Goal: Use online tool/utility: Utilize a website feature to perform a specific function

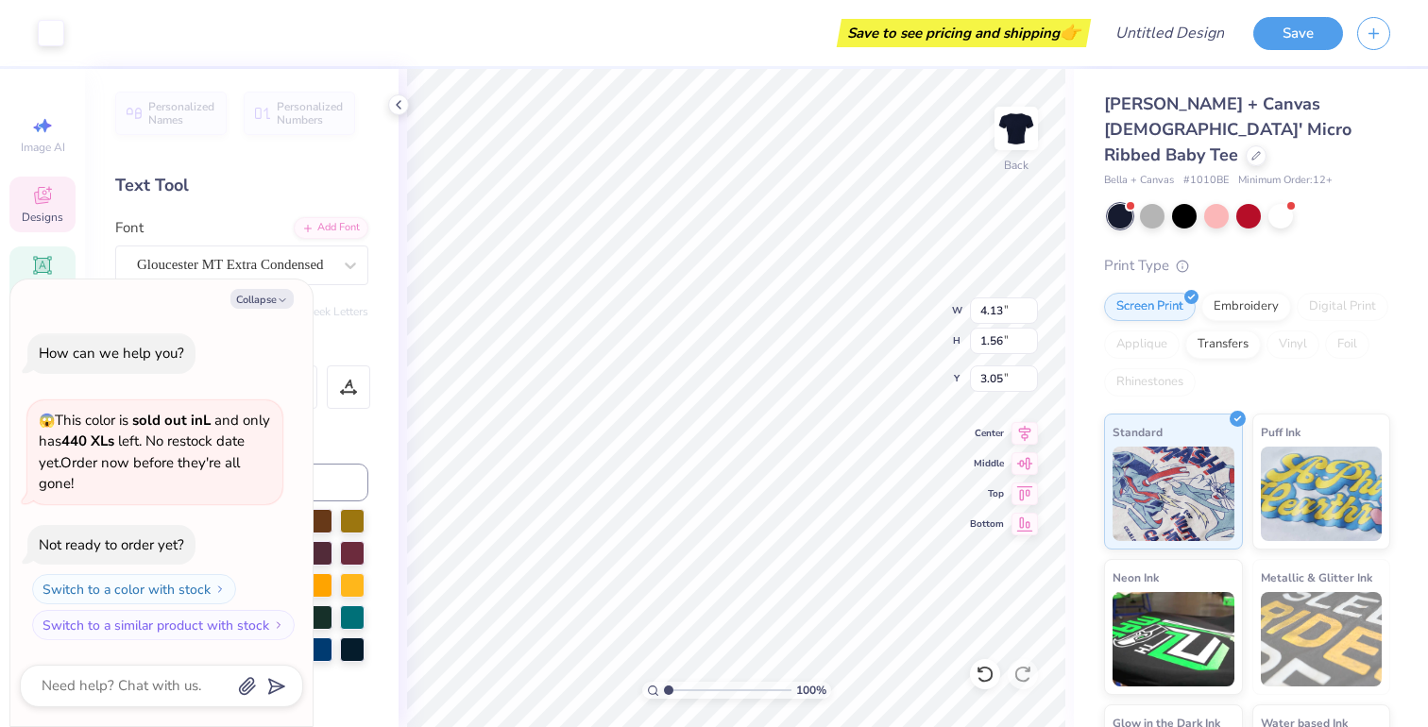
type textarea "x"
type input "3.00"
click at [210, 222] on div "Font Gloucester MT Extra Condensed" at bounding box center [241, 251] width 253 height 68
type textarea "x"
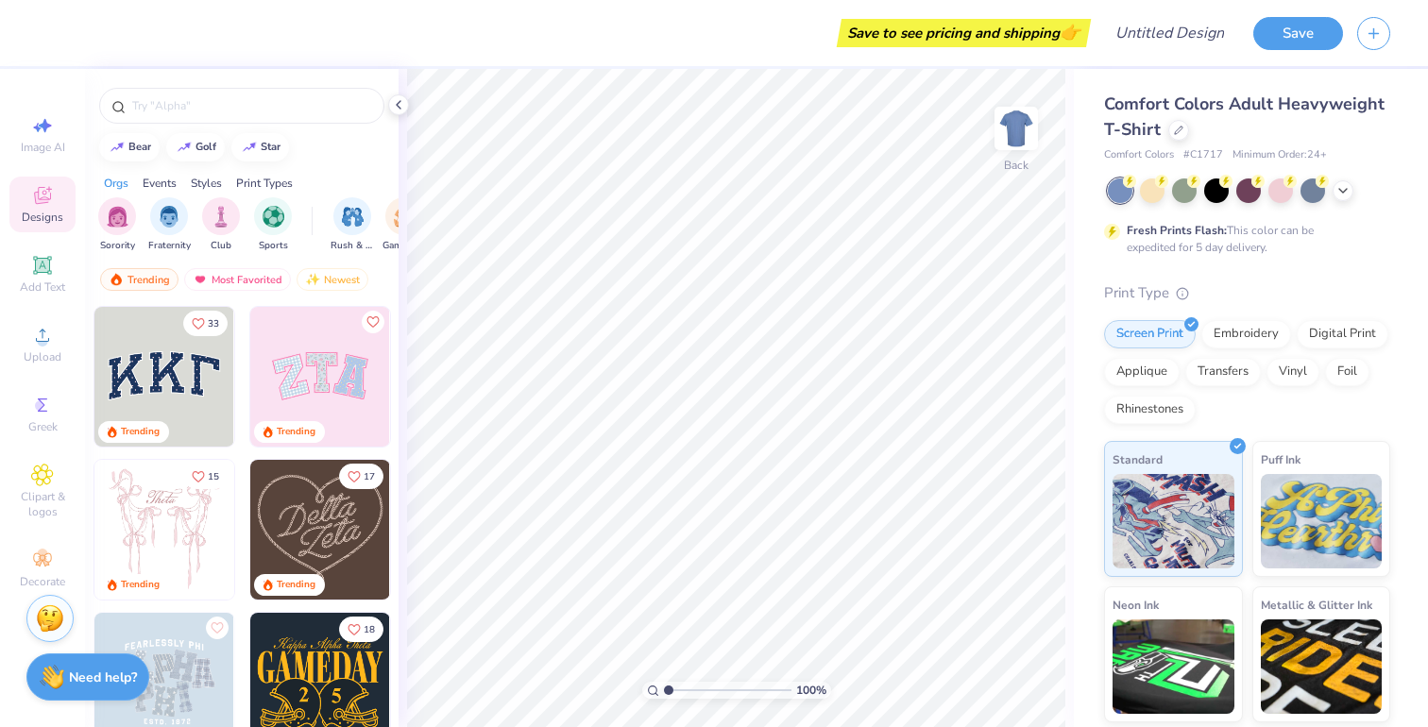
click at [175, 536] on img at bounding box center [164, 530] width 140 height 140
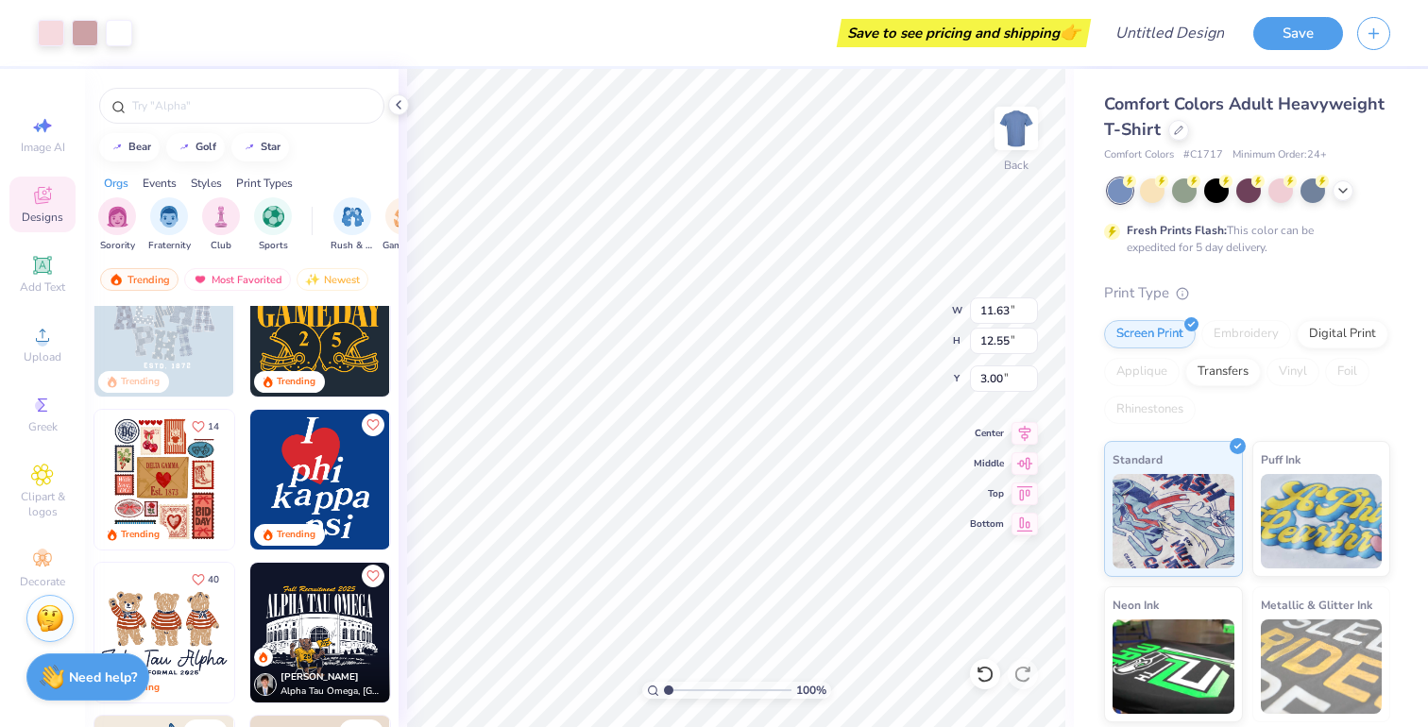
scroll to position [358, 0]
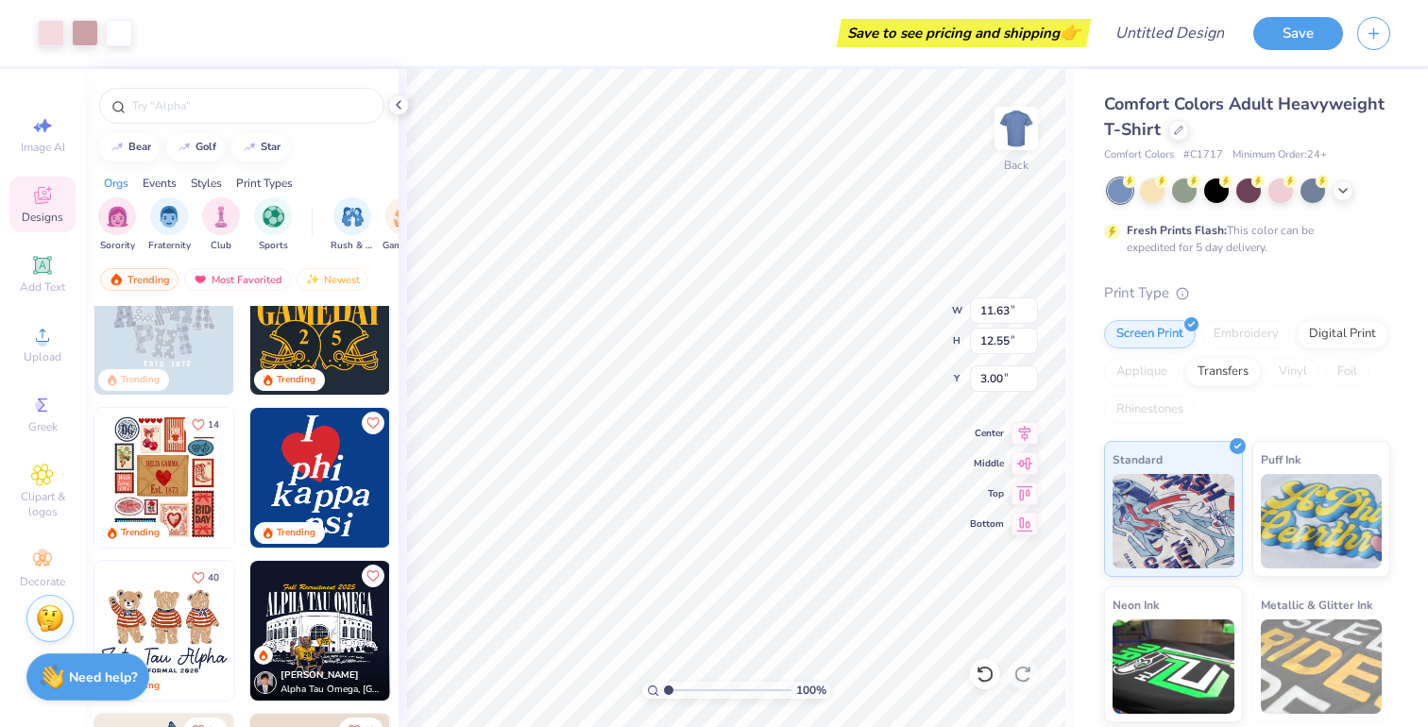
click at [324, 487] on img at bounding box center [320, 478] width 140 height 140
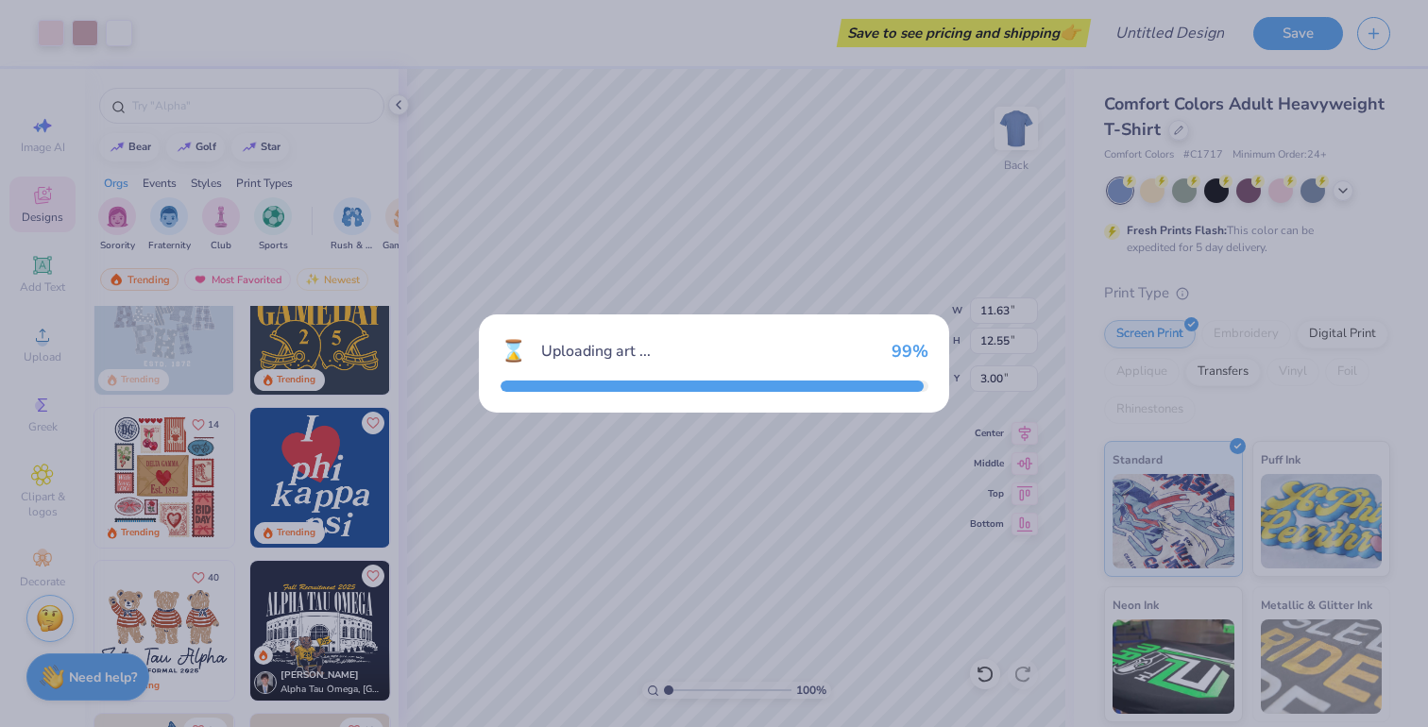
type input "2.36"
type input "3.02"
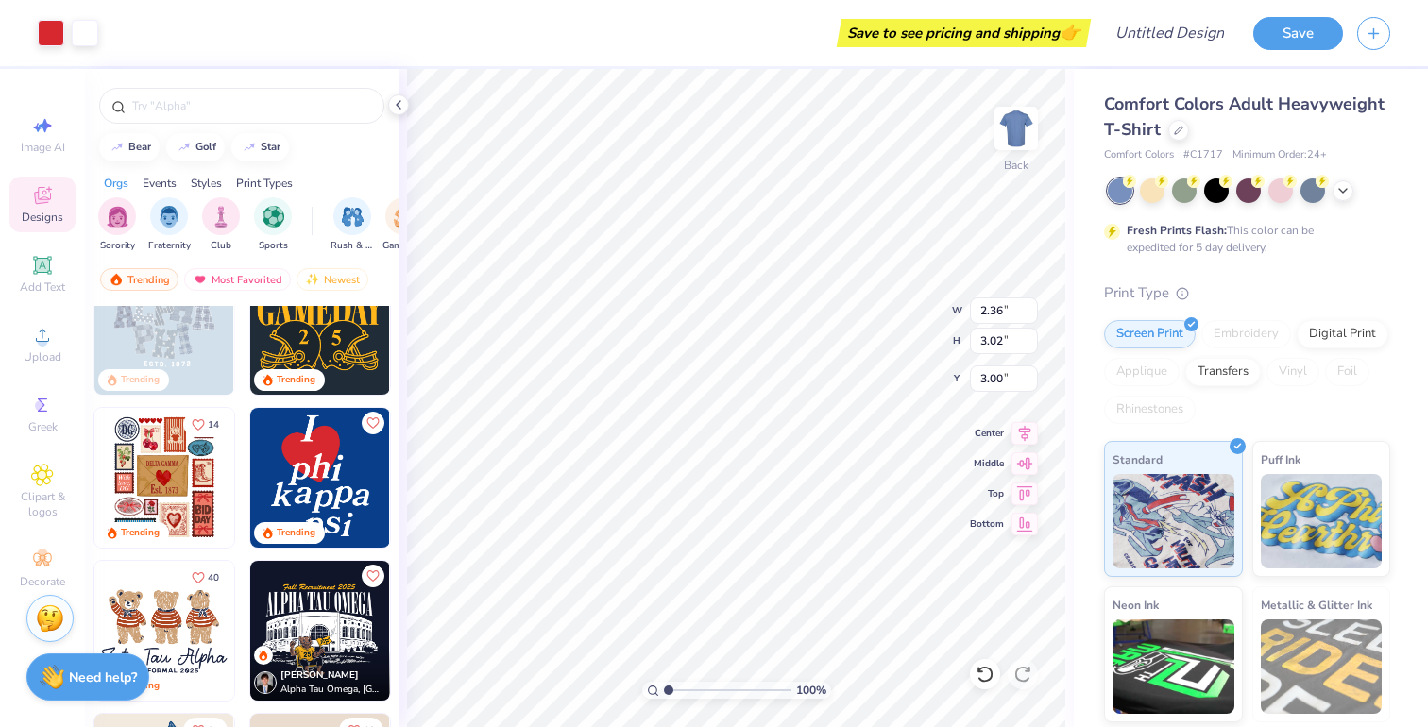
type input "11.63"
type input "12.55"
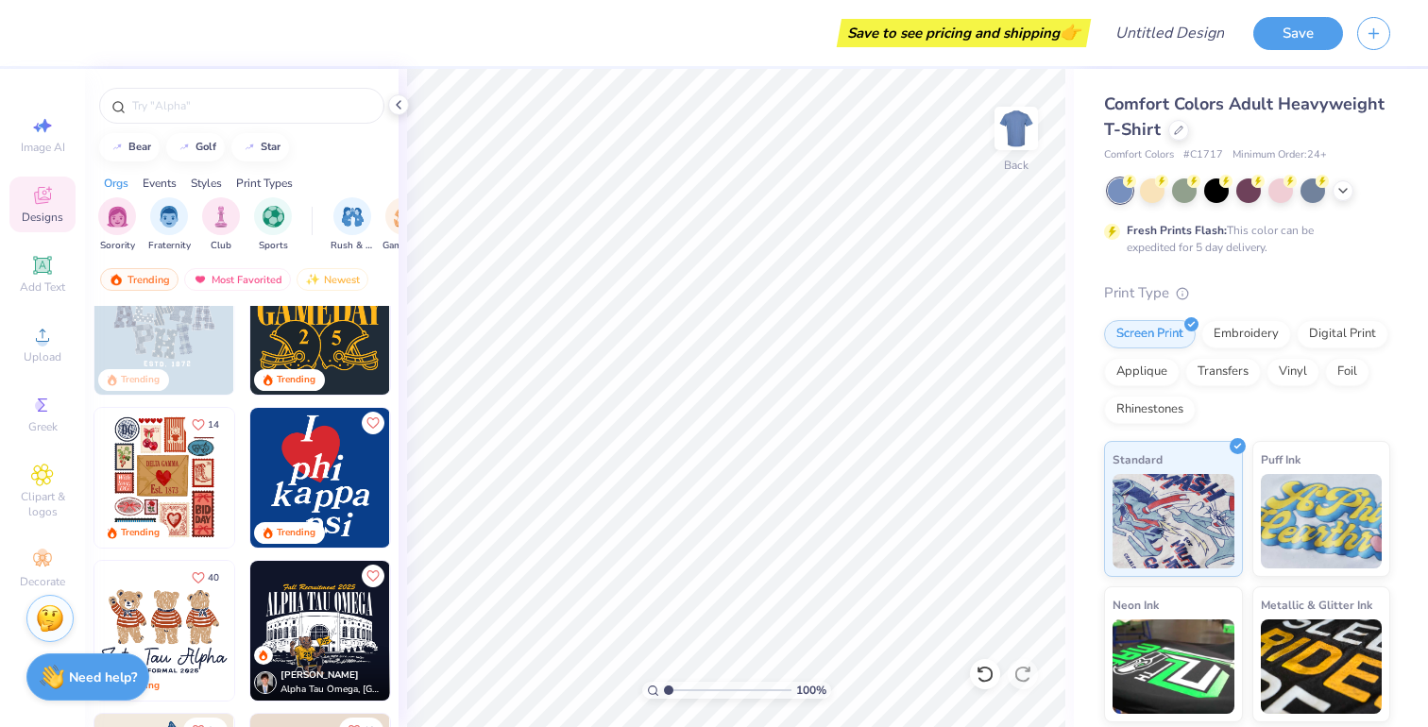
click at [351, 489] on img at bounding box center [320, 478] width 140 height 140
type input "7.43"
type input "5.32"
type input "6.80"
type input "3.29"
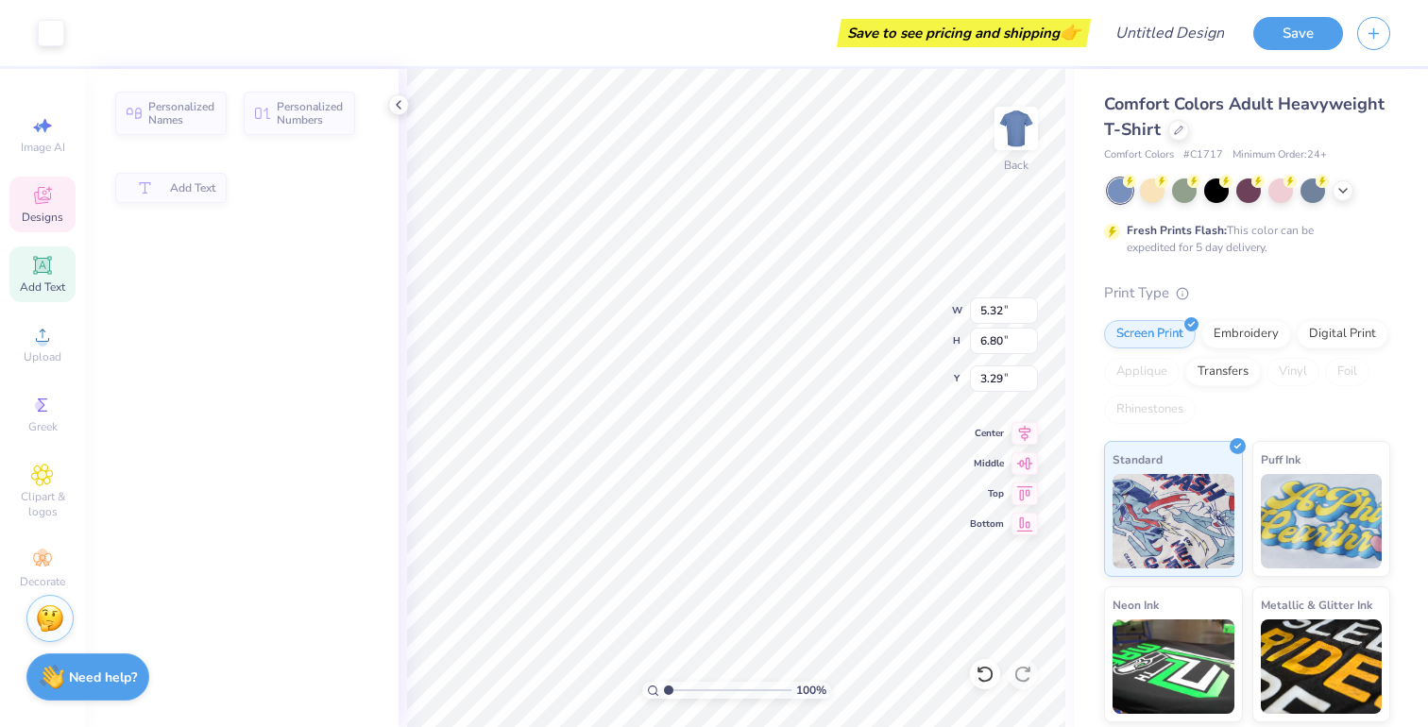
type input "1.18"
type input "1.22"
type input "7.08"
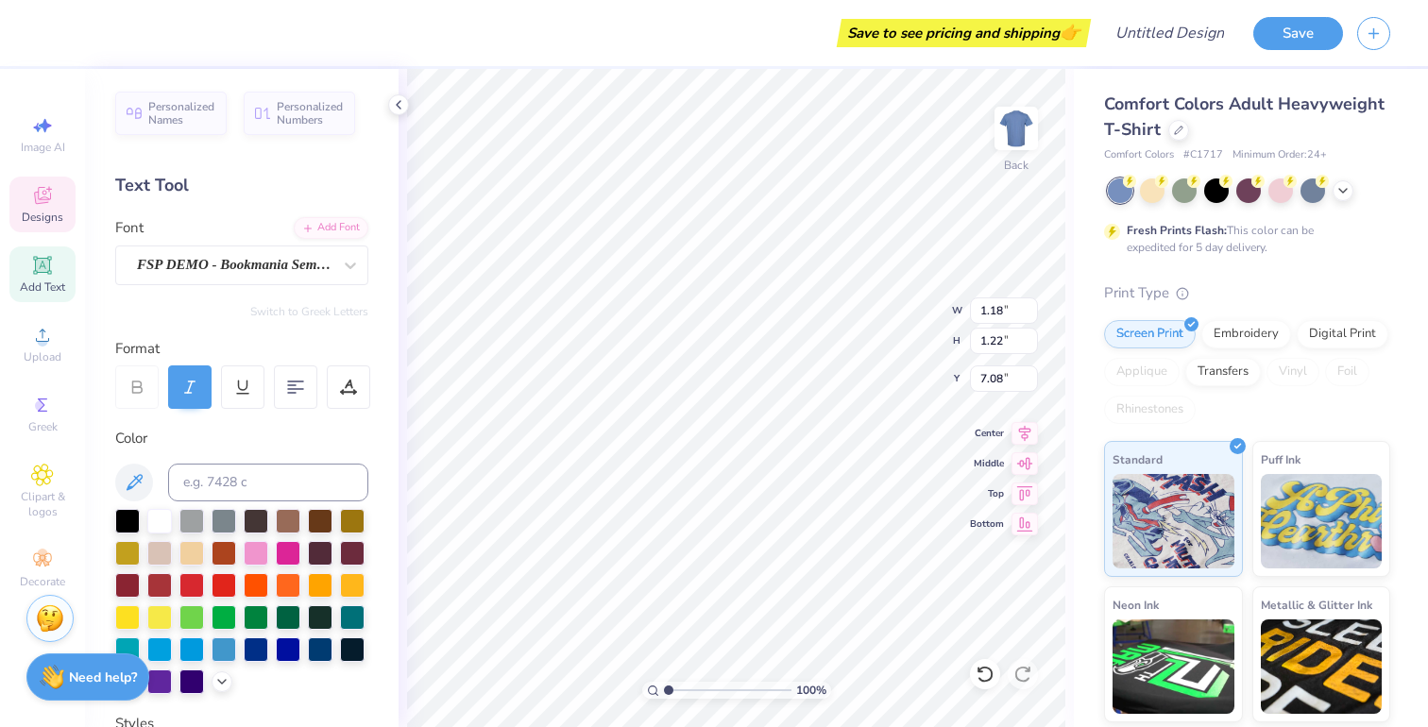
type input "0.90"
type input "7.30"
type input "3.00"
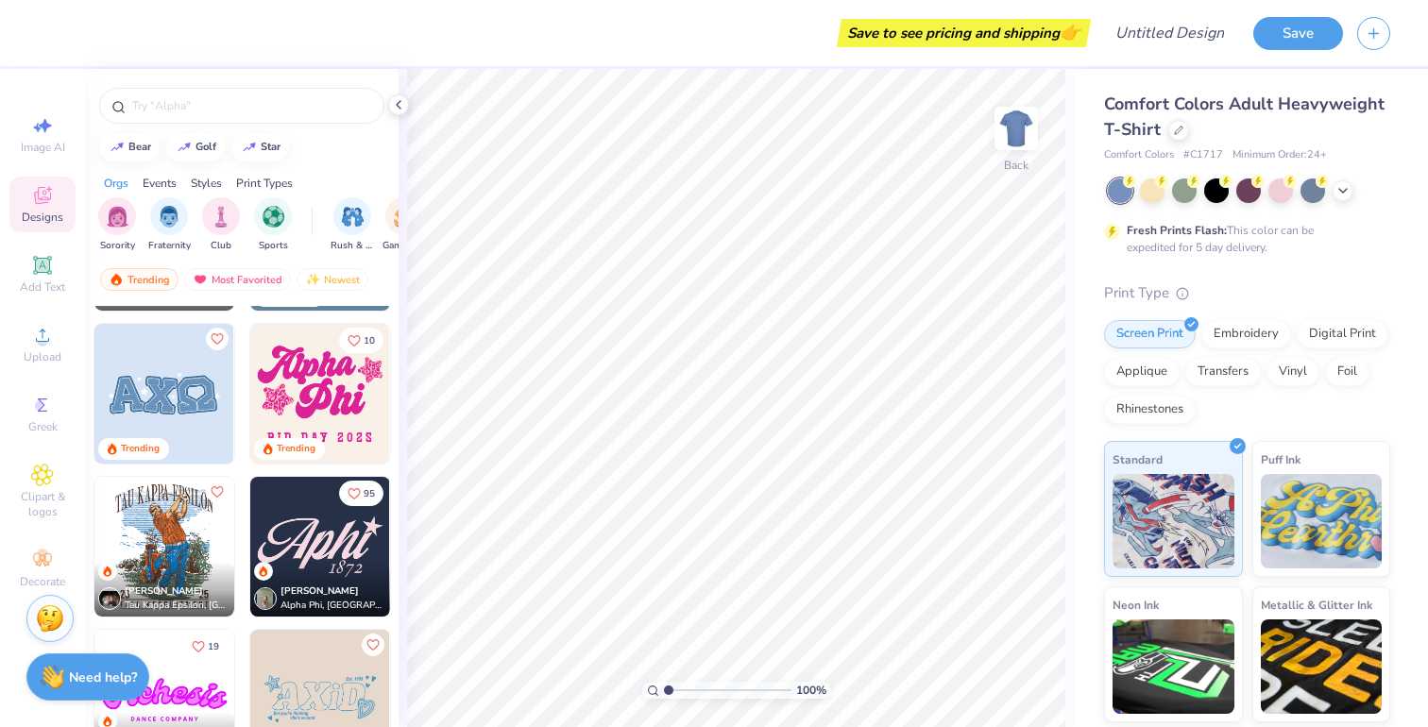
scroll to position [1970, 0]
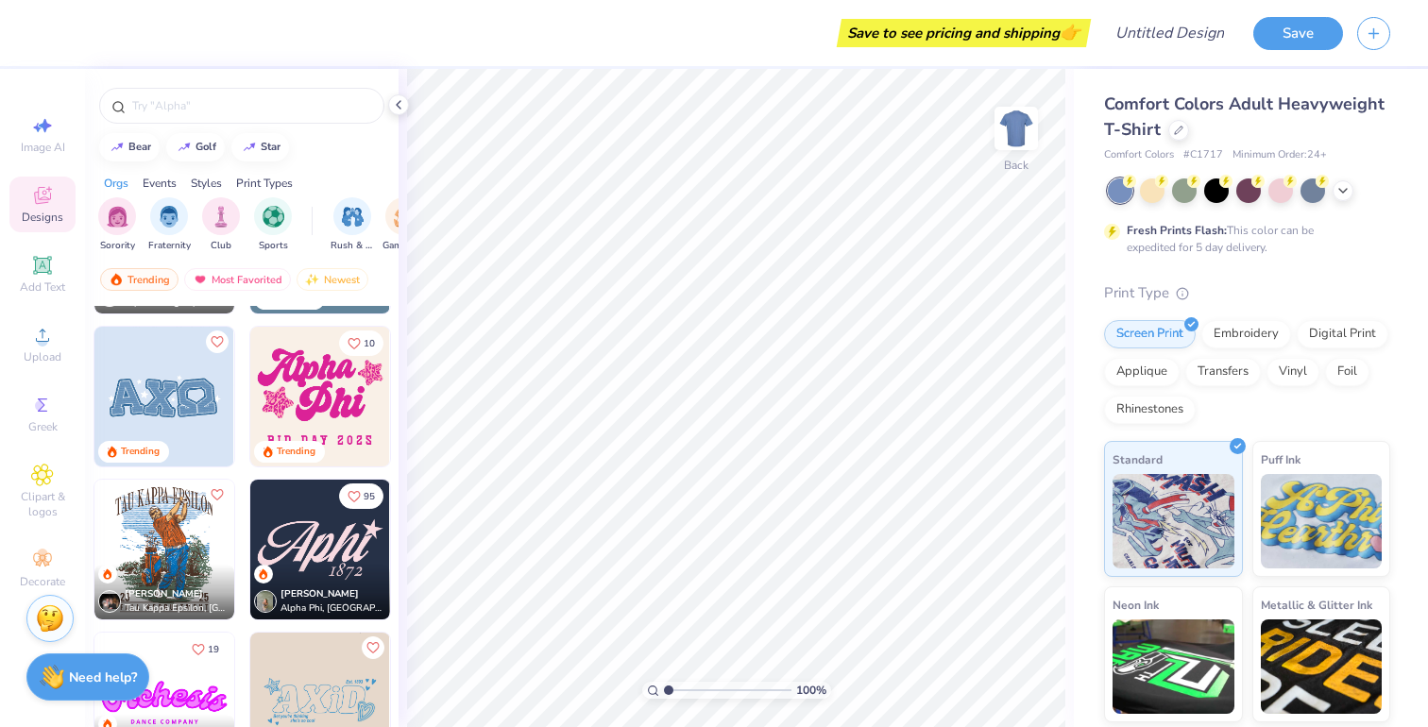
click at [166, 406] on img at bounding box center [164, 397] width 140 height 140
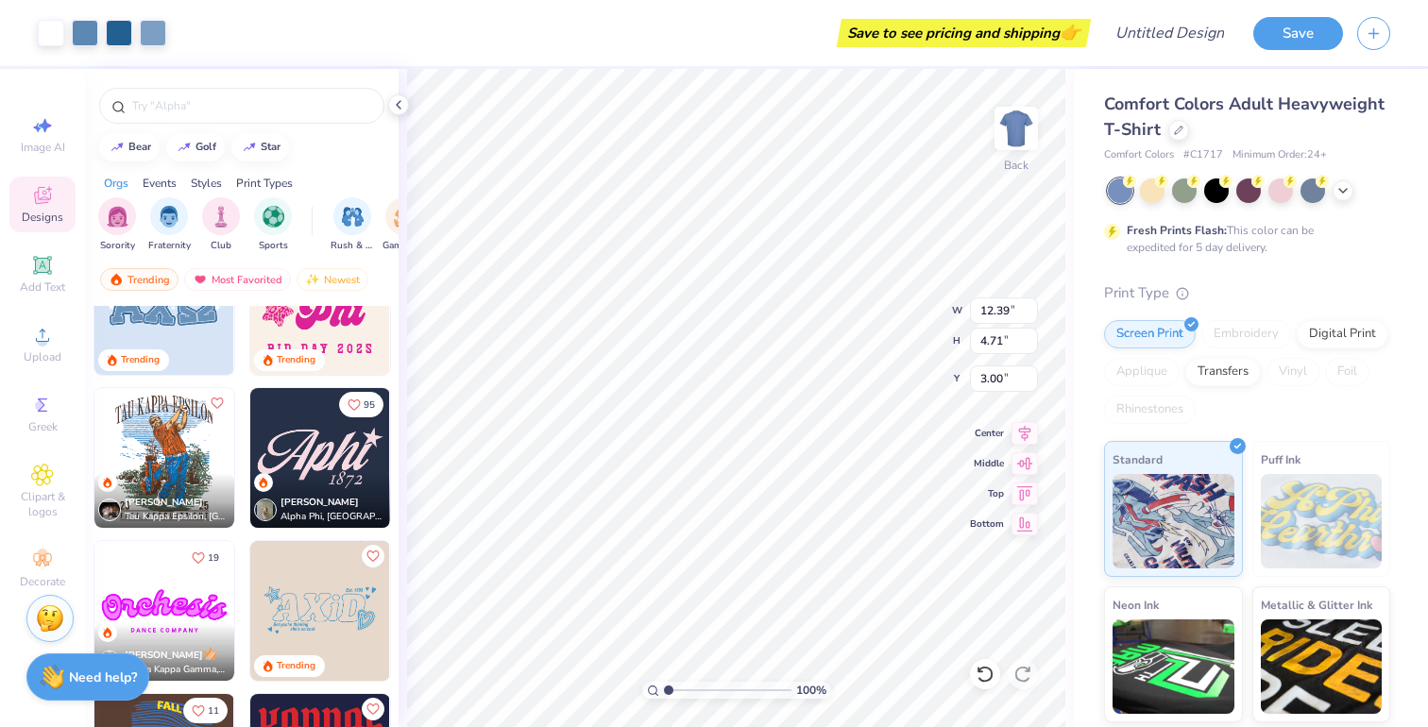
scroll to position [2069, 0]
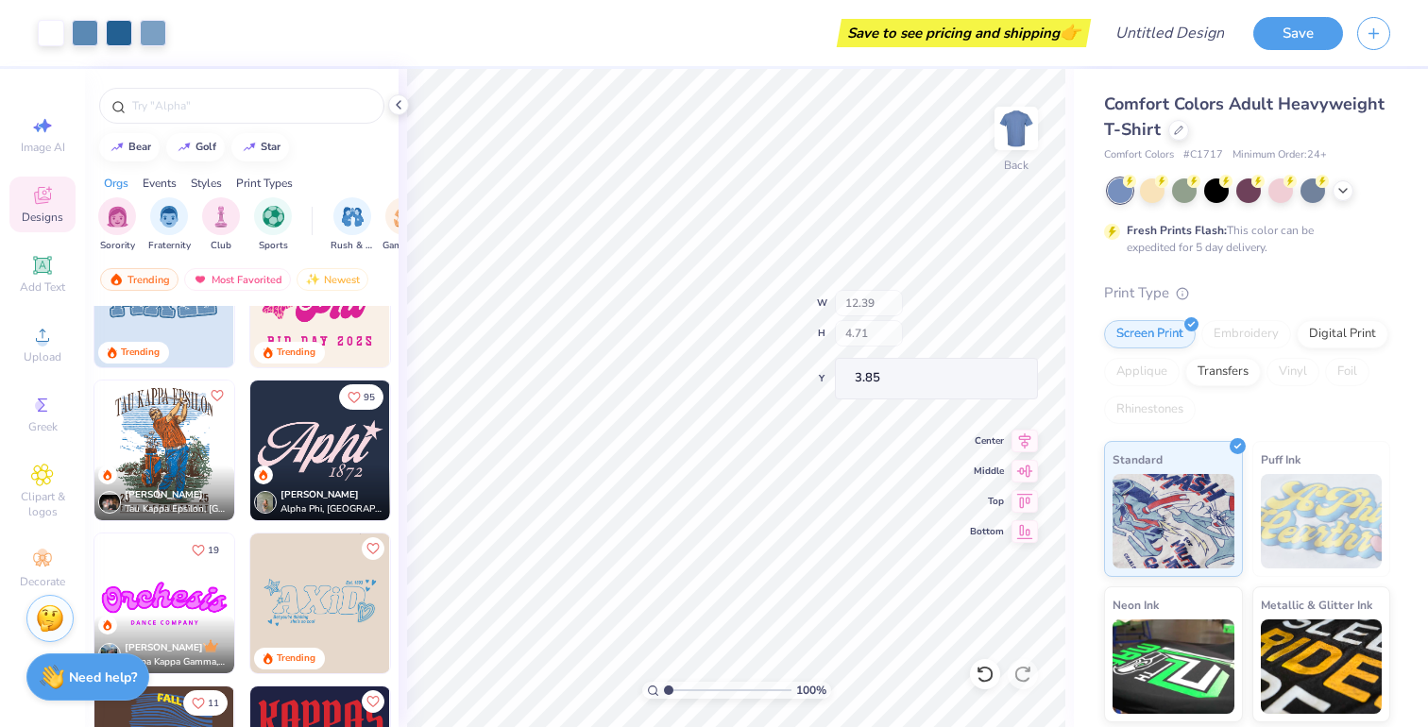
type input "3.85"
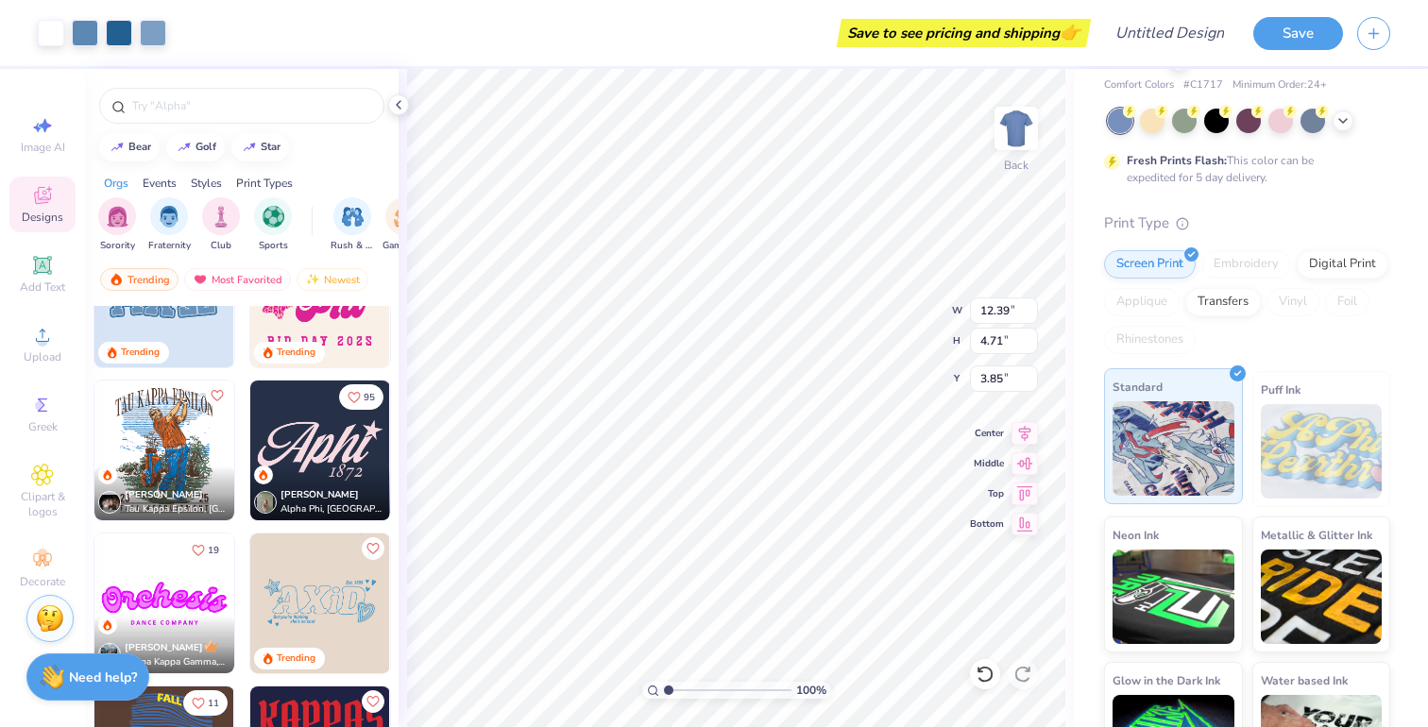
scroll to position [51, 0]
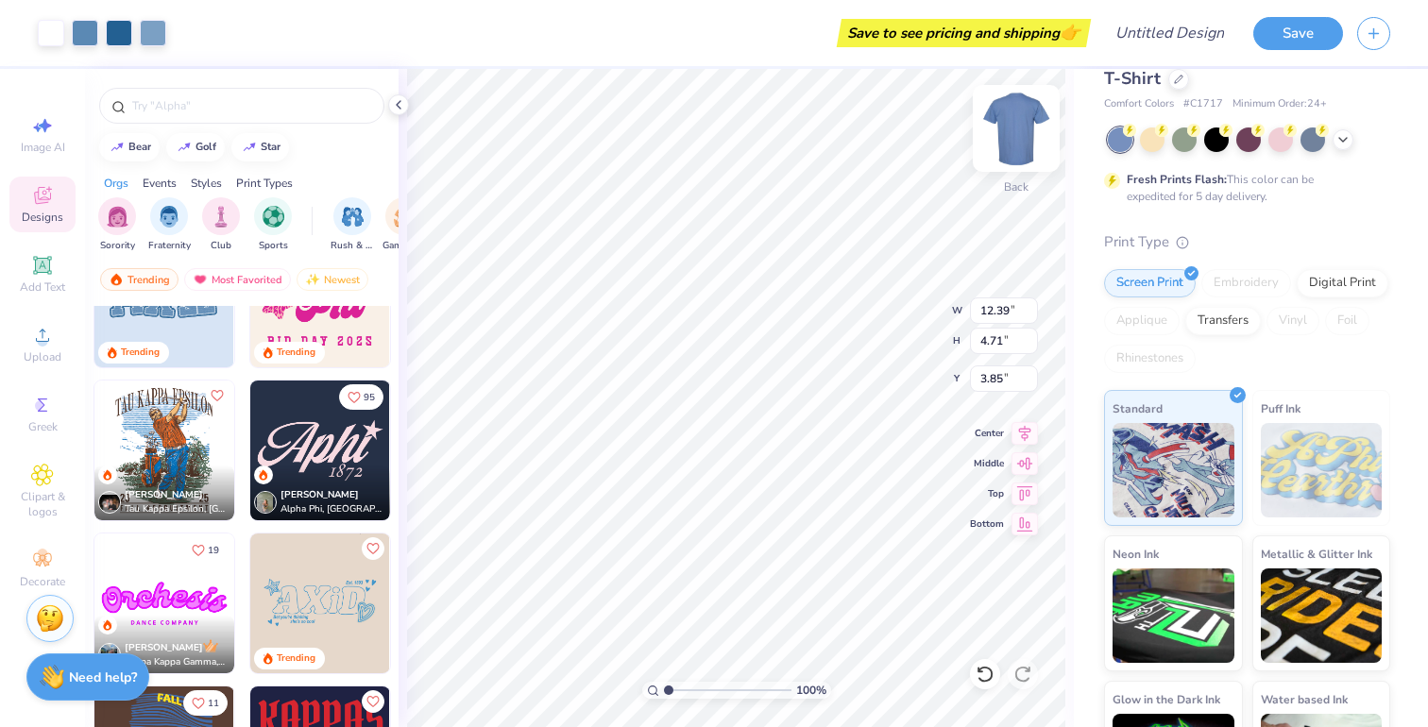
click at [1009, 152] on img at bounding box center [1017, 129] width 76 height 76
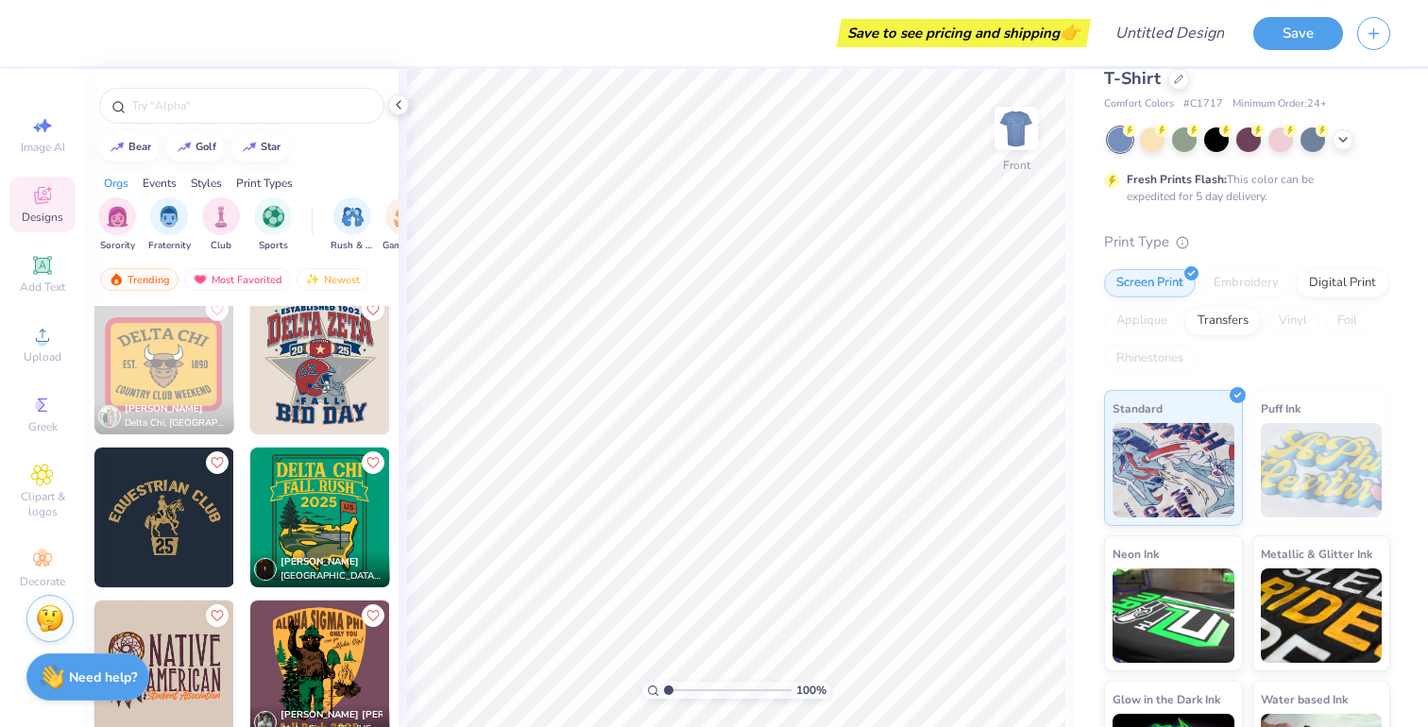
scroll to position [8128, 0]
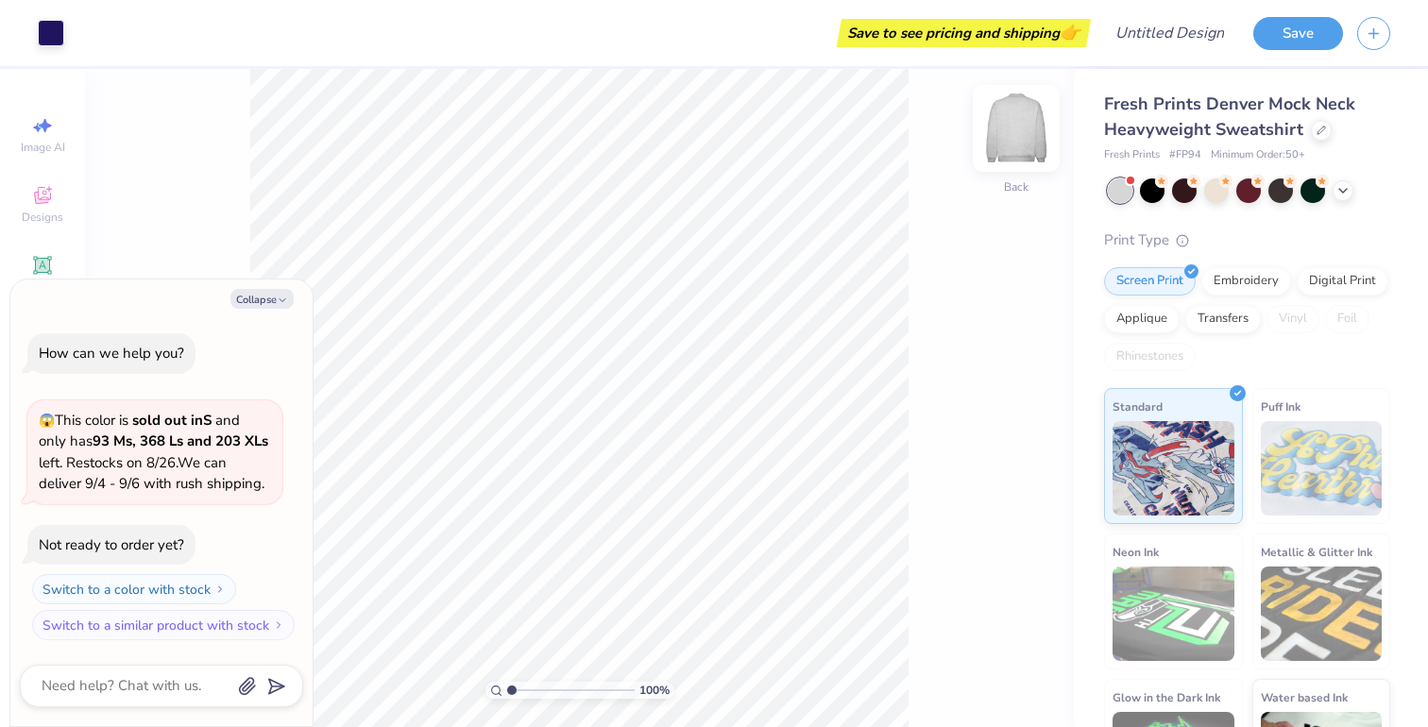
click at [1022, 130] on img at bounding box center [1017, 129] width 76 height 76
click at [1053, 121] on div "100 % Front" at bounding box center [579, 398] width 989 height 658
click at [1019, 123] on img at bounding box center [1017, 129] width 76 height 76
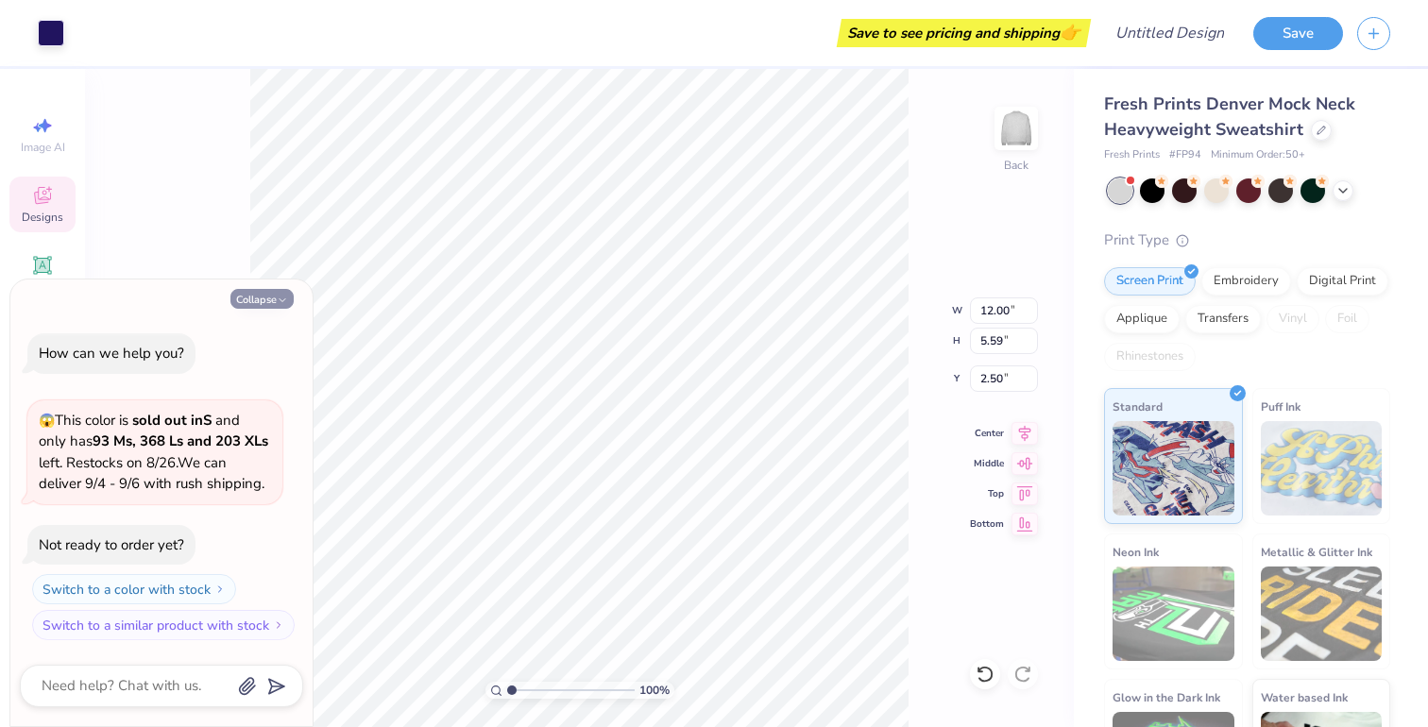
click at [268, 301] on button "Collapse" at bounding box center [262, 299] width 63 height 20
type textarea "x"
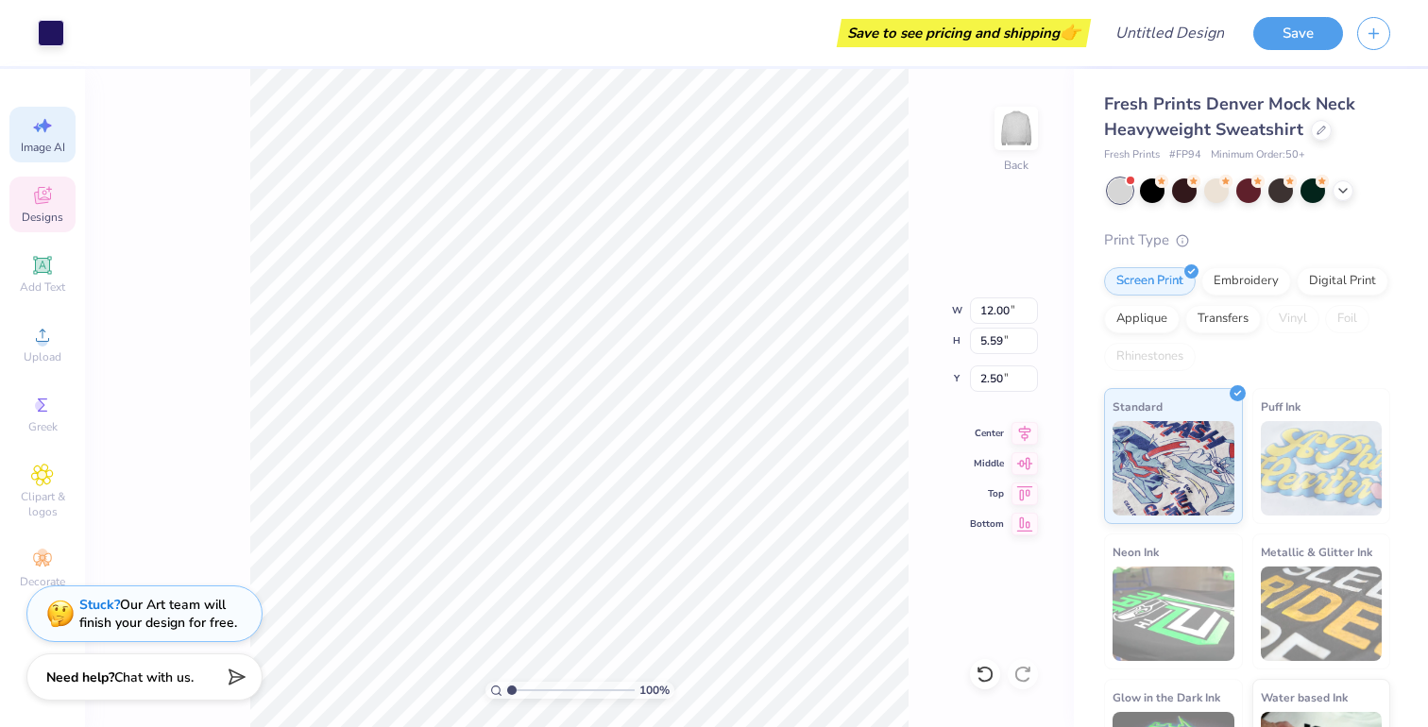
click at [31, 126] on icon at bounding box center [42, 125] width 23 height 23
select select "4"
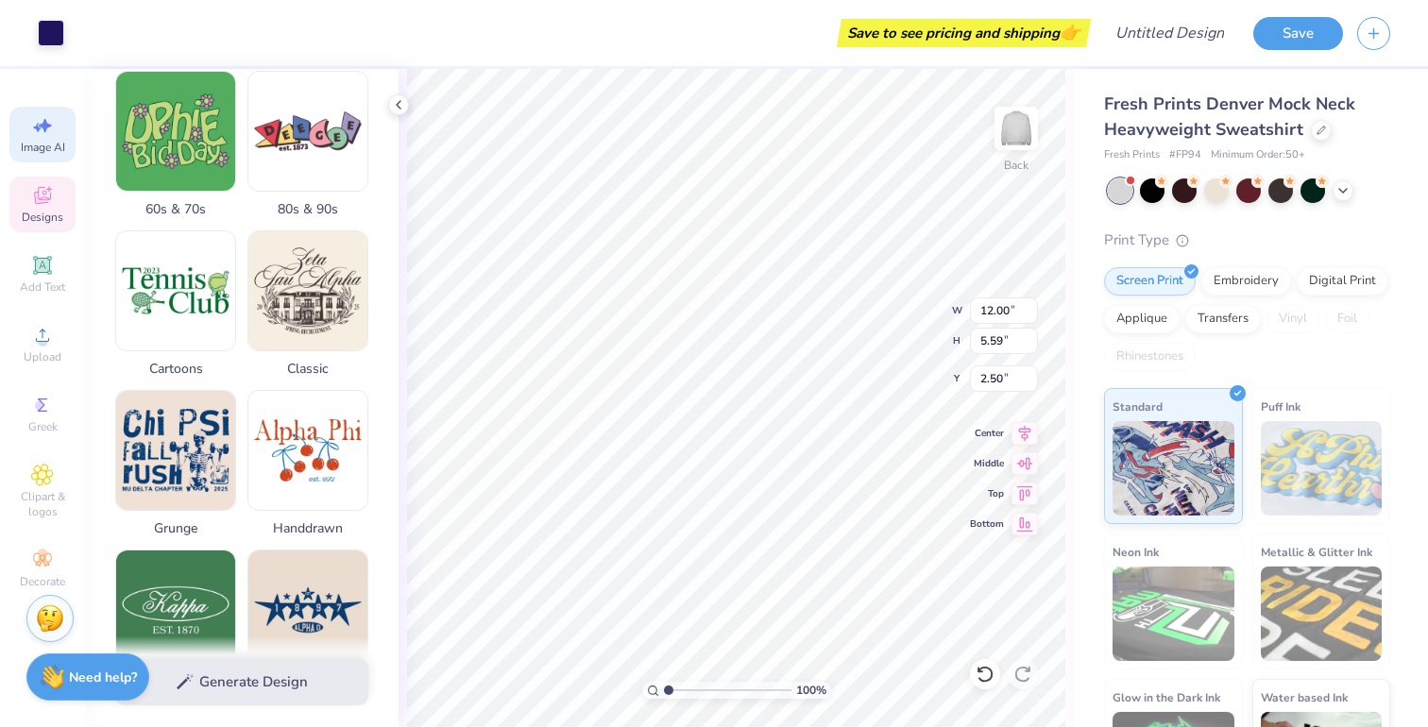
scroll to position [783, 0]
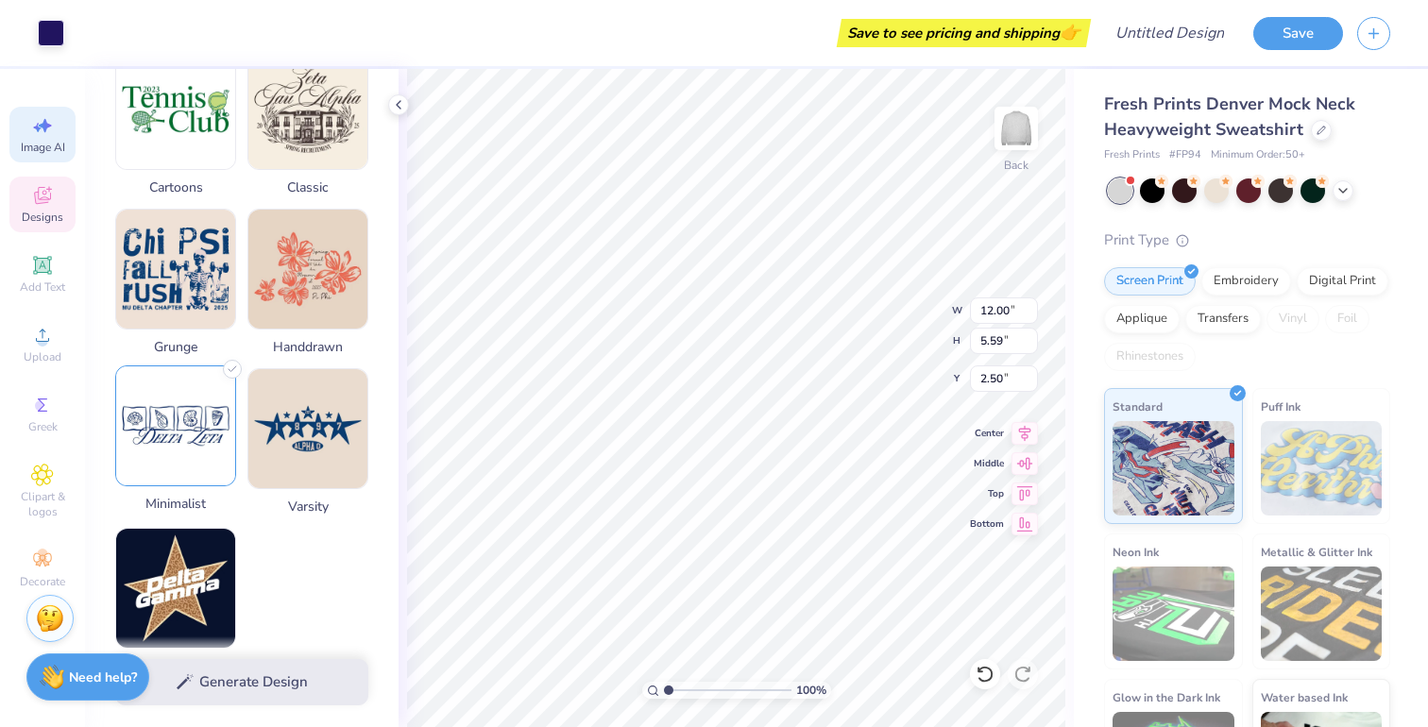
click at [143, 404] on img at bounding box center [175, 426] width 119 height 119
click at [181, 434] on img at bounding box center [175, 426] width 119 height 119
click at [159, 411] on img at bounding box center [175, 426] width 119 height 119
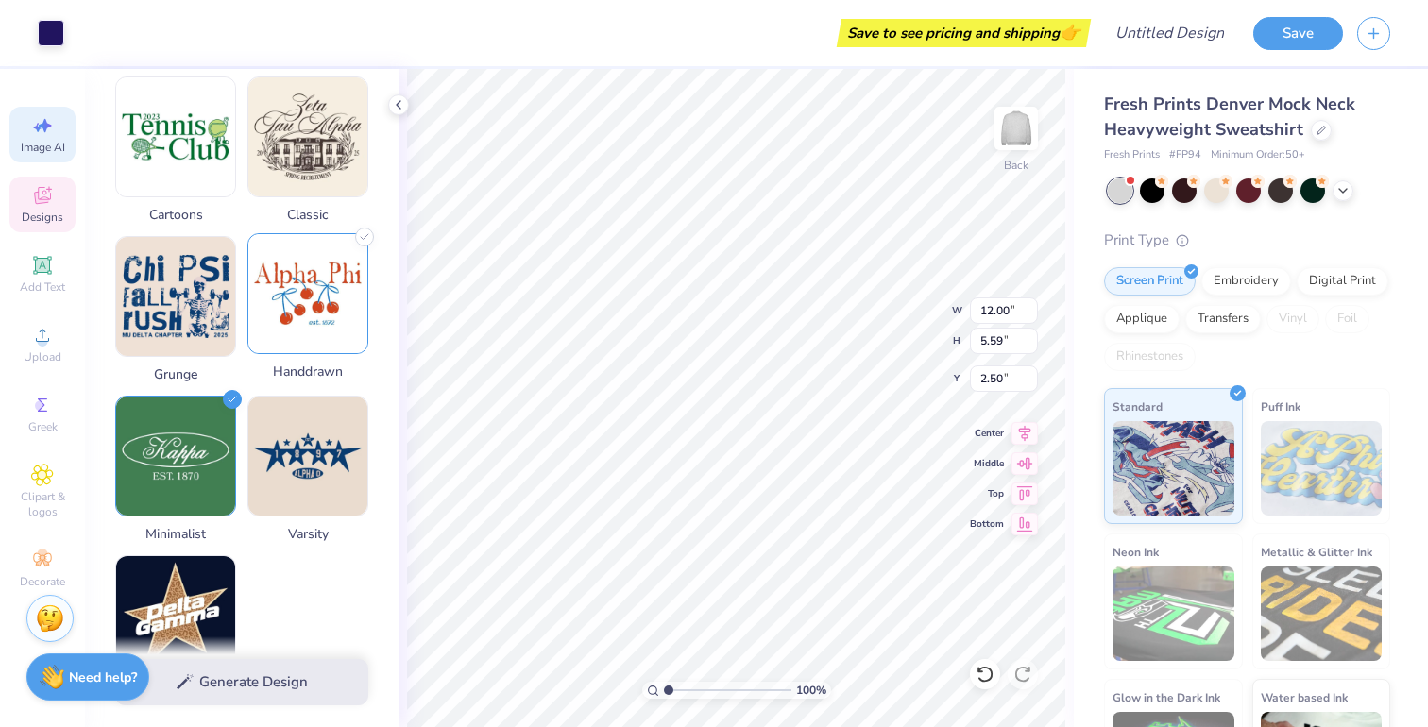
scroll to position [888, 0]
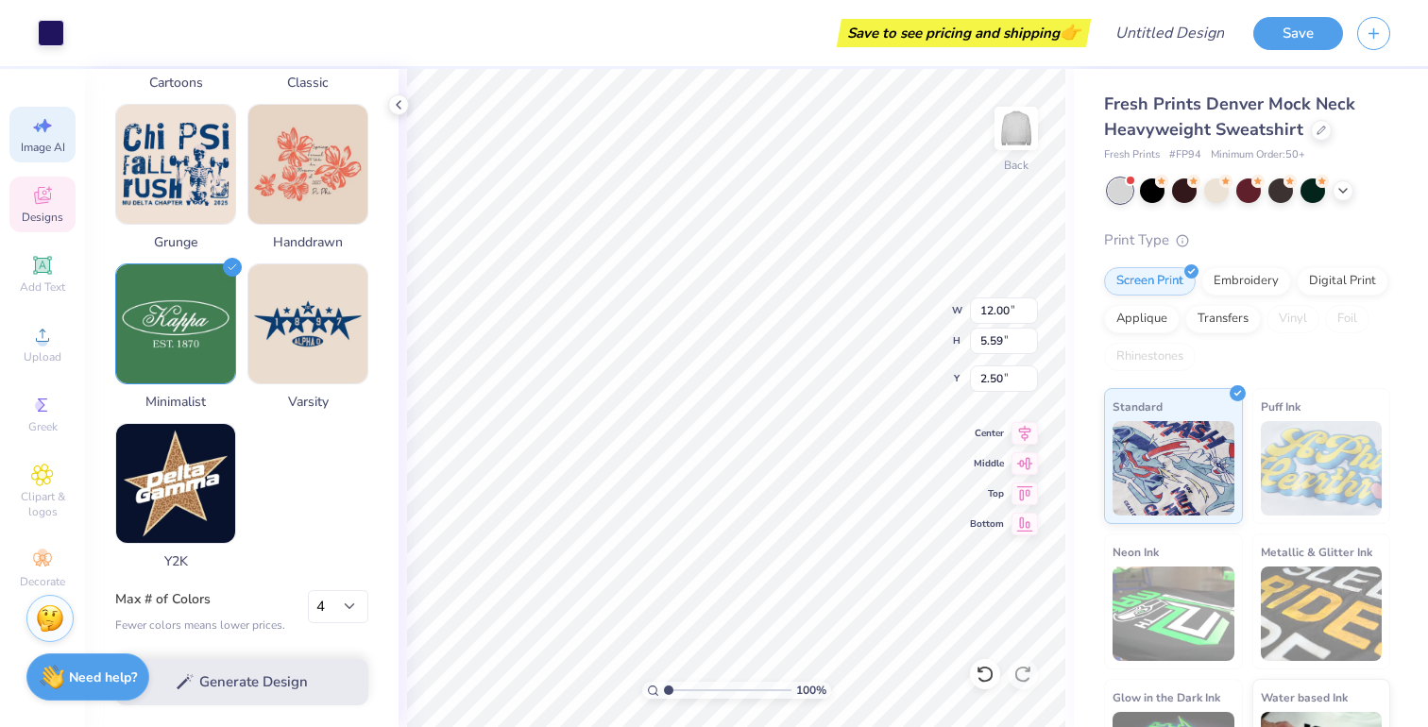
click at [269, 689] on div "Generate Design" at bounding box center [242, 683] width 314 height 92
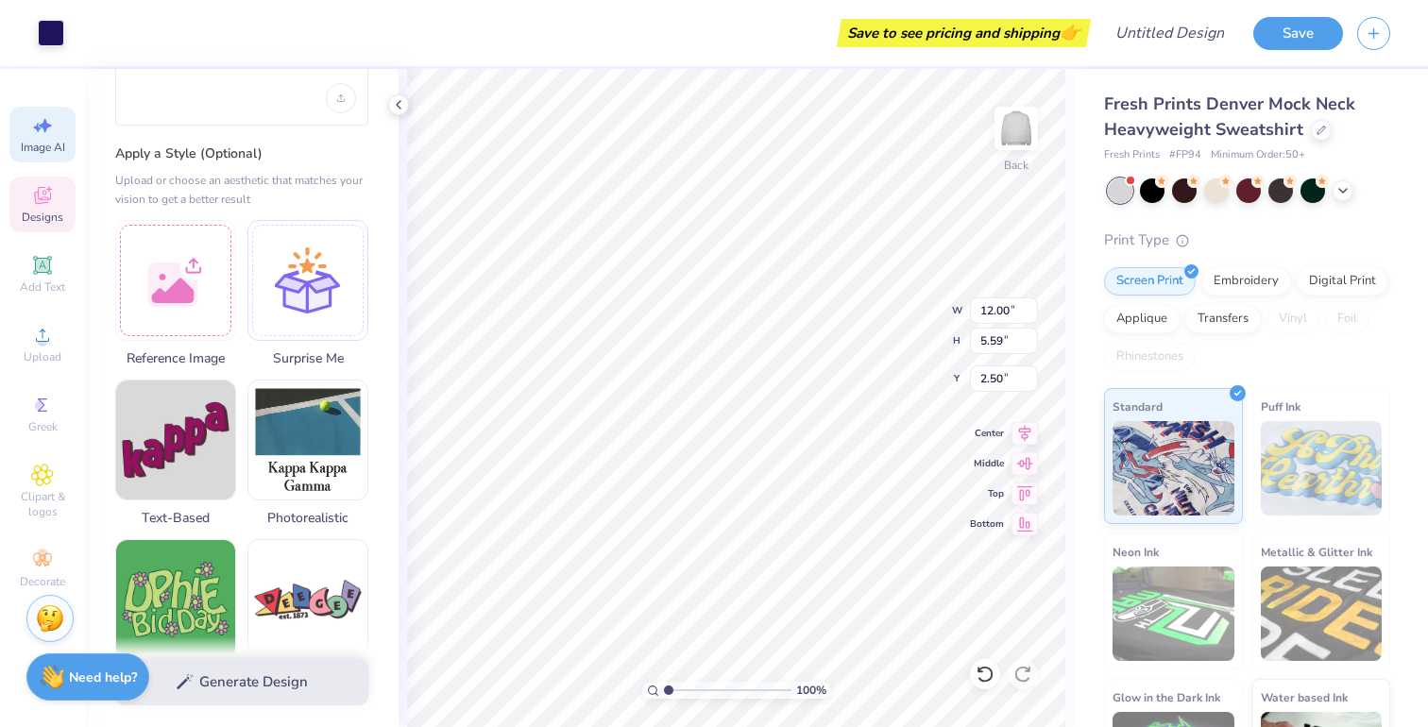
scroll to position [138, 0]
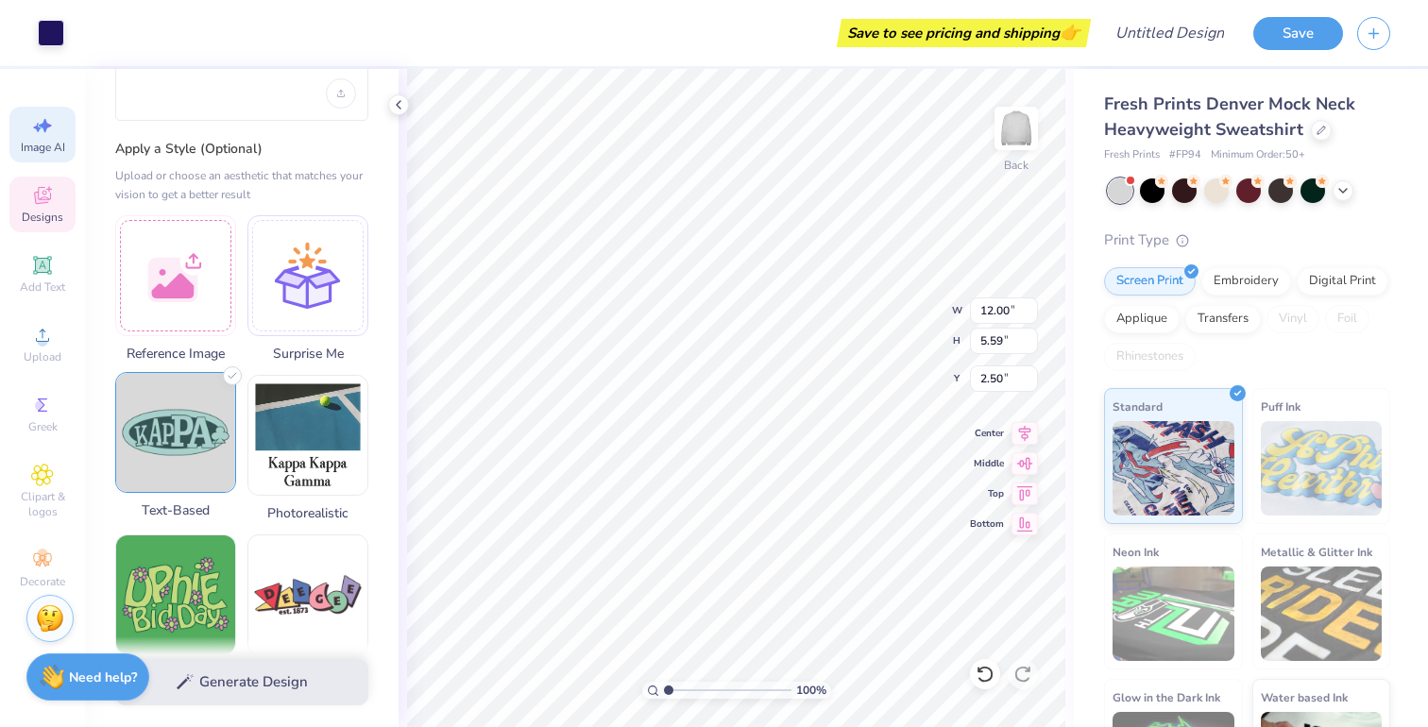
click at [193, 436] on img at bounding box center [175, 432] width 119 height 119
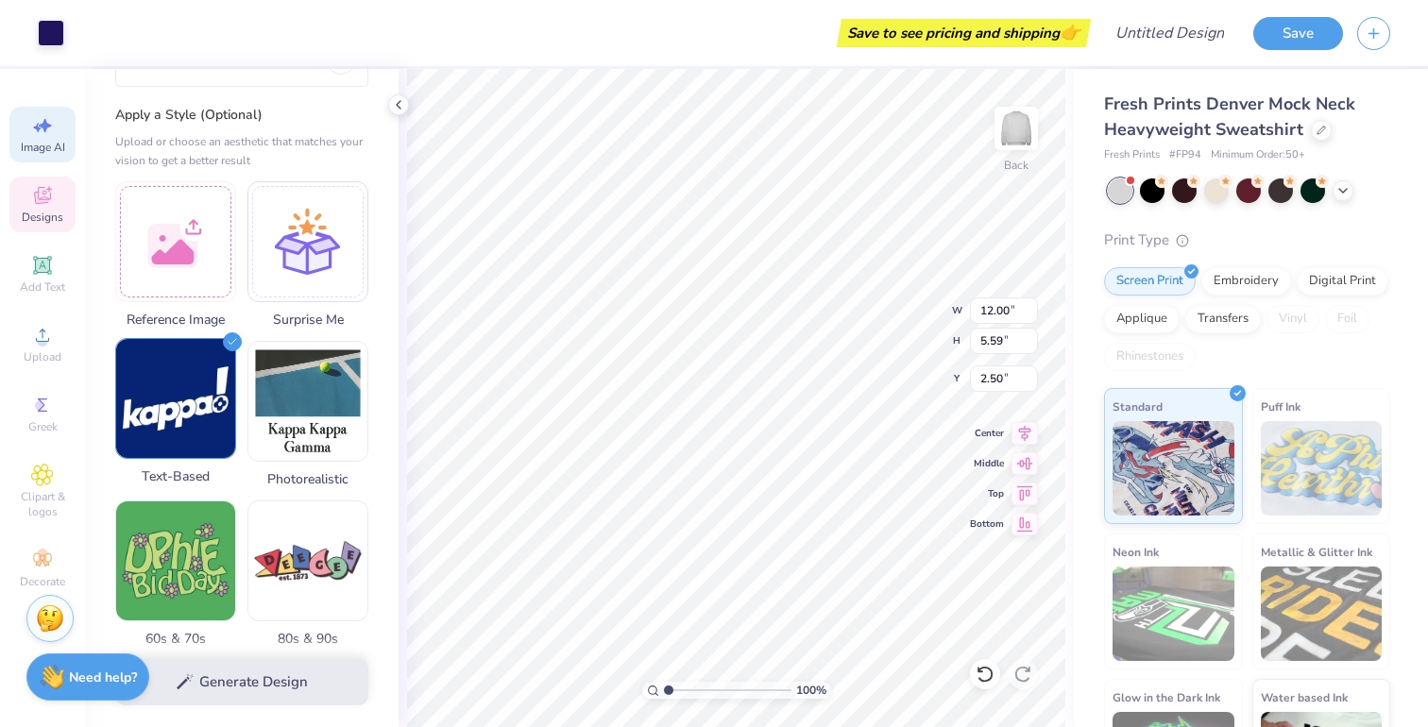
scroll to position [888, 0]
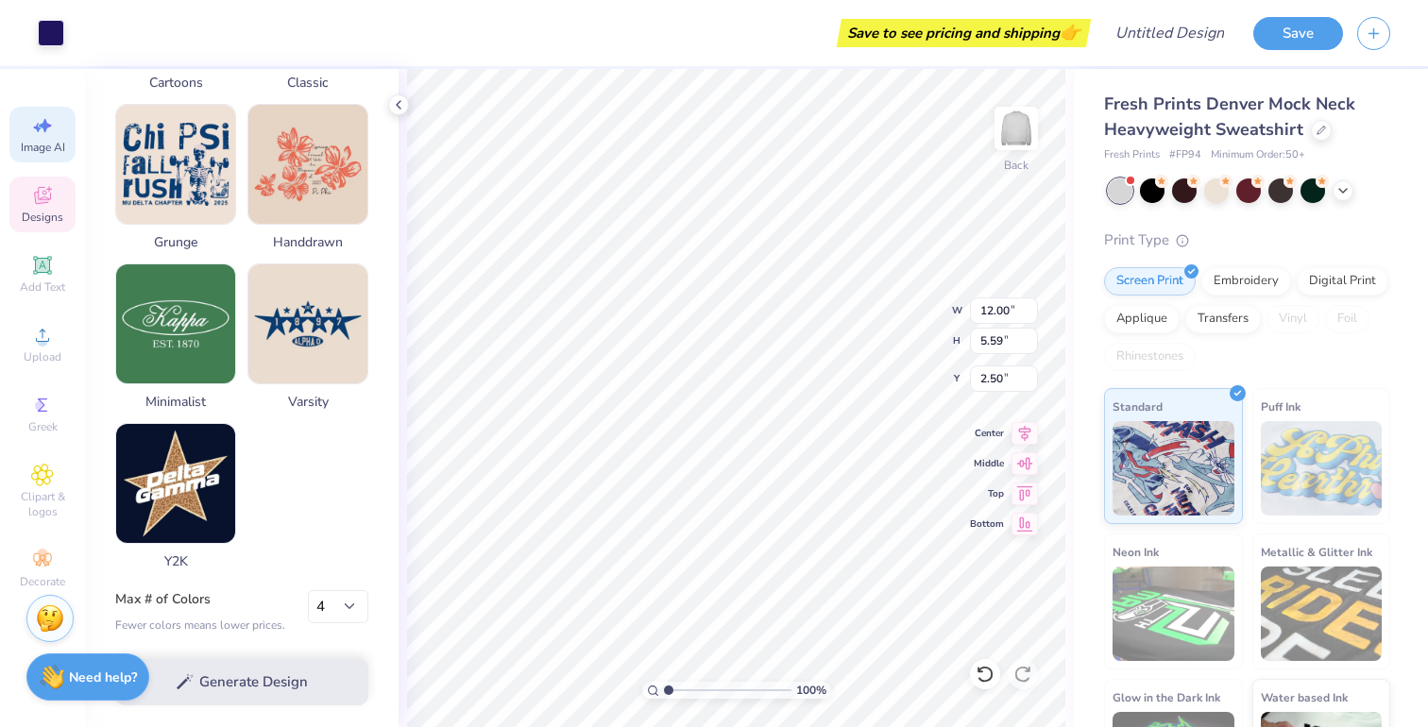
click at [246, 685] on div "Generate Design" at bounding box center [242, 683] width 314 height 92
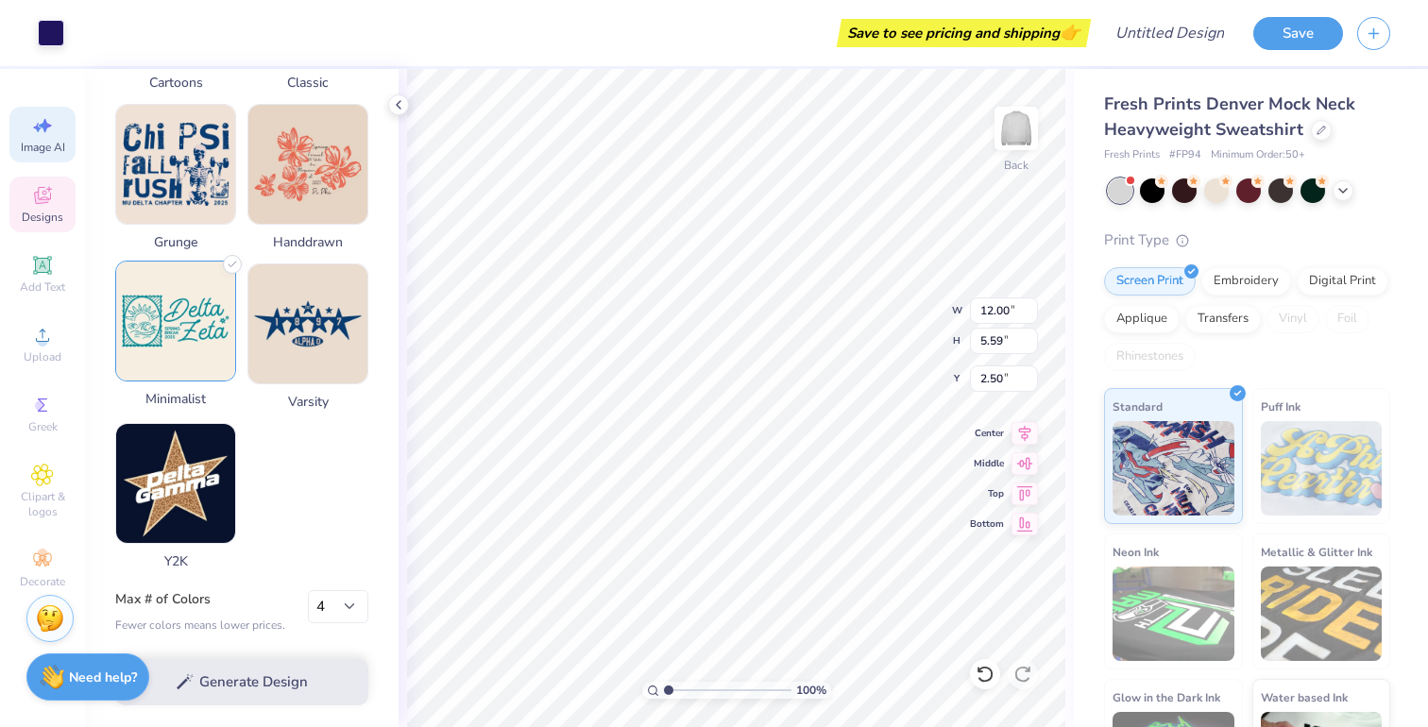
click at [180, 307] on img at bounding box center [175, 321] width 119 height 119
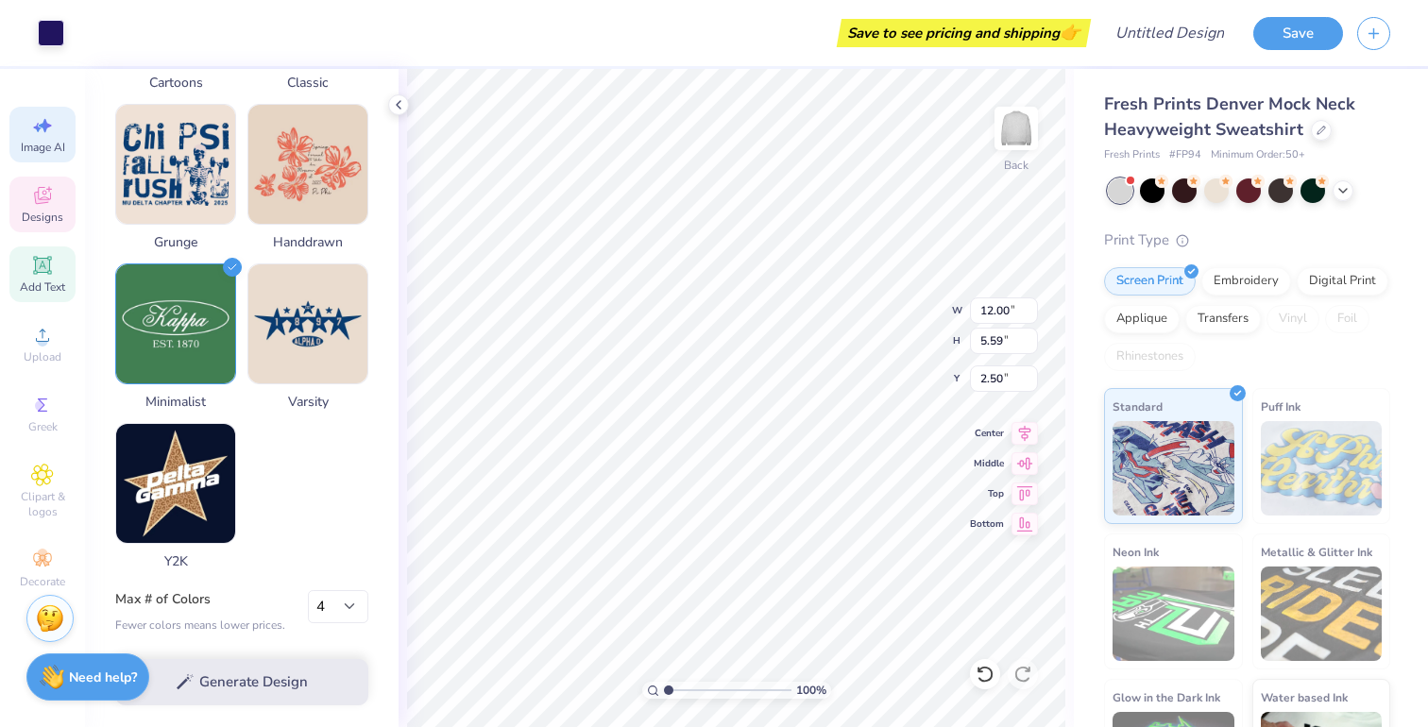
click at [60, 280] on span "Add Text" at bounding box center [42, 287] width 45 height 15
type input "5.84"
type input "1.69"
type input "9.15"
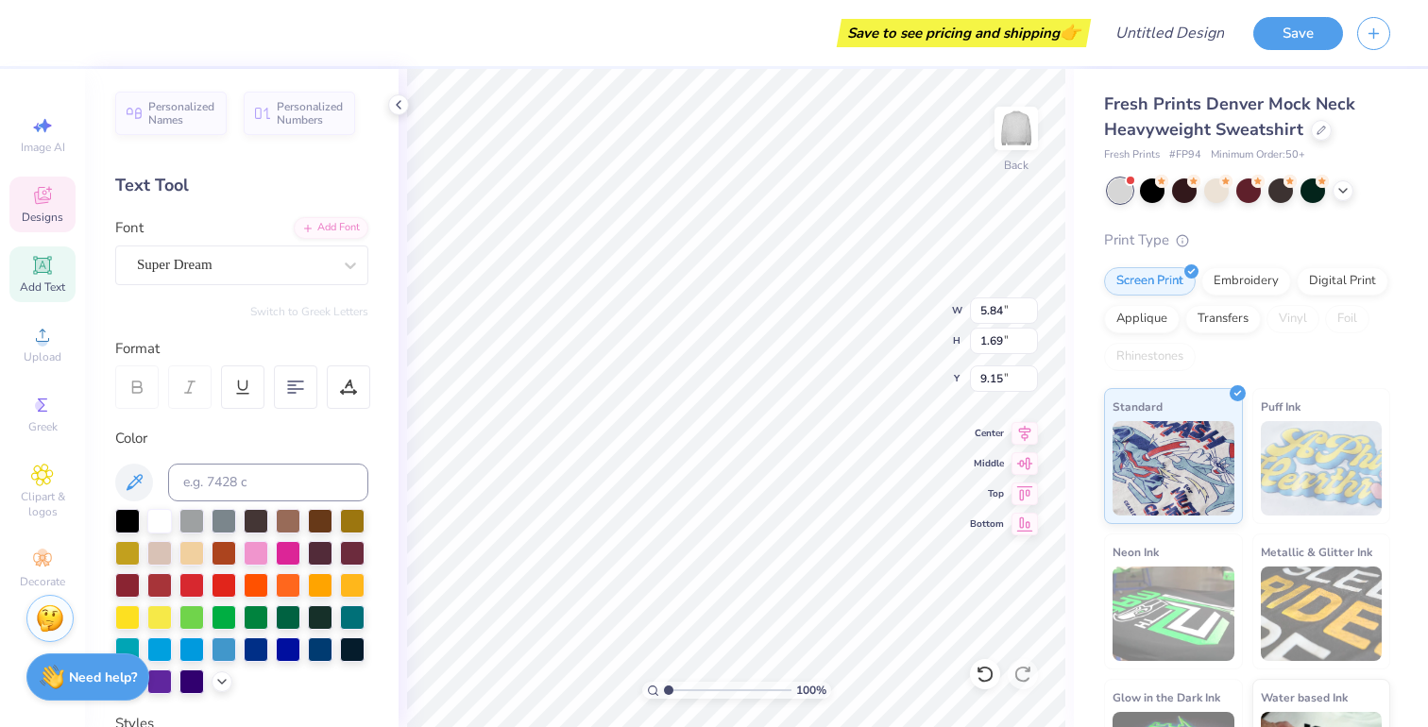
click at [40, 215] on span "Designs" at bounding box center [43, 217] width 42 height 15
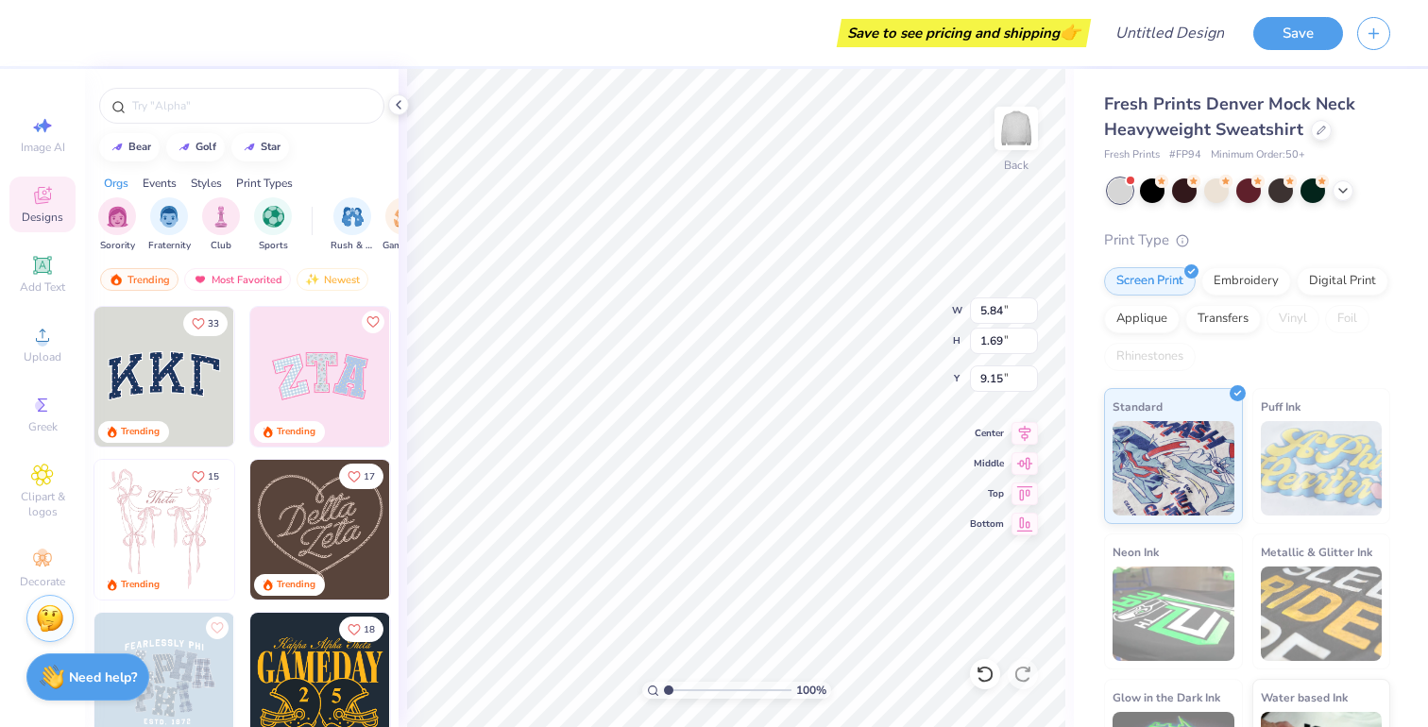
click at [35, 190] on icon at bounding box center [42, 195] width 23 height 23
